Goal: Task Accomplishment & Management: Manage account settings

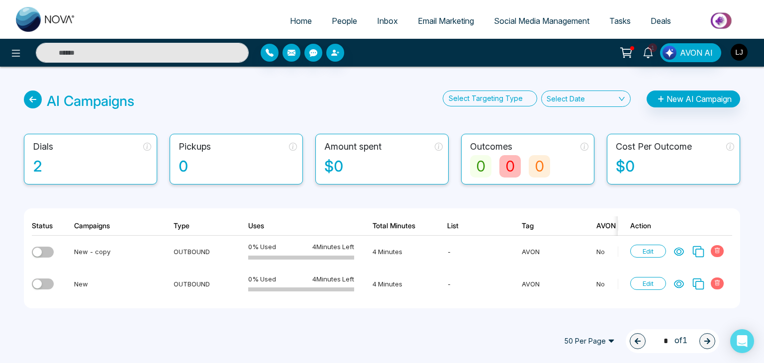
click at [741, 52] on img "button" at bounding box center [739, 52] width 17 height 17
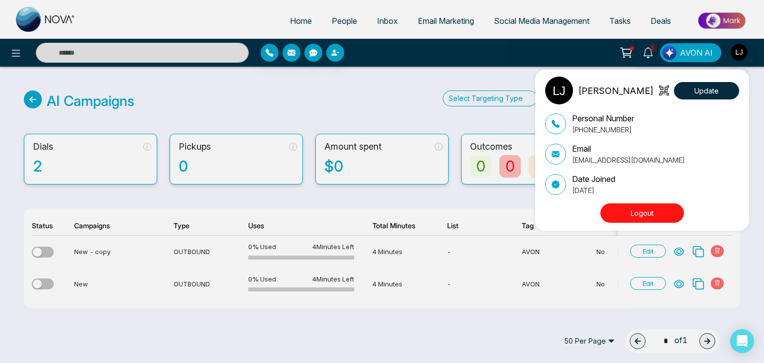
click at [653, 215] on button "Logout" at bounding box center [642, 212] width 84 height 19
